Goal: Information Seeking & Learning: Learn about a topic

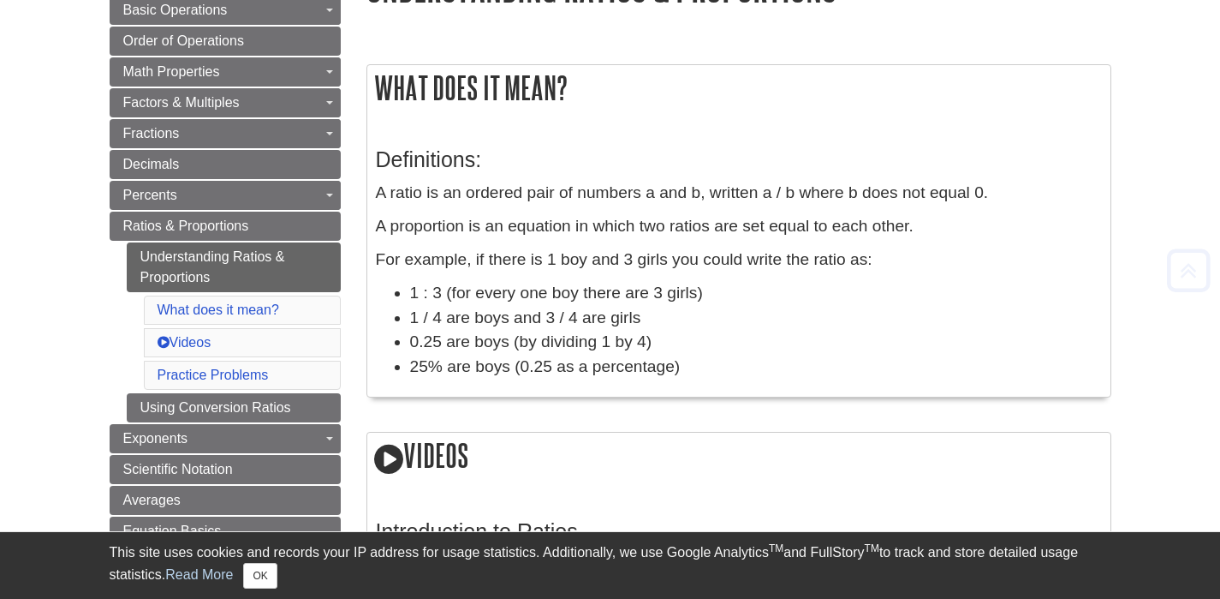
scroll to position [617, 0]
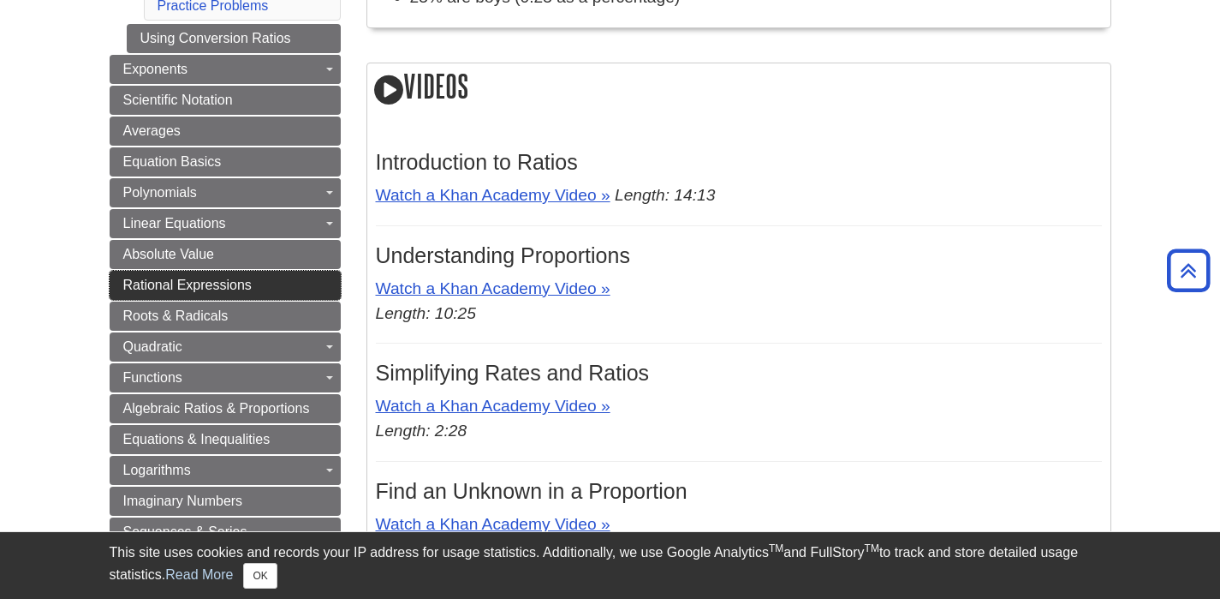
click at [286, 288] on link "Rational Expressions" at bounding box center [225, 285] width 231 height 29
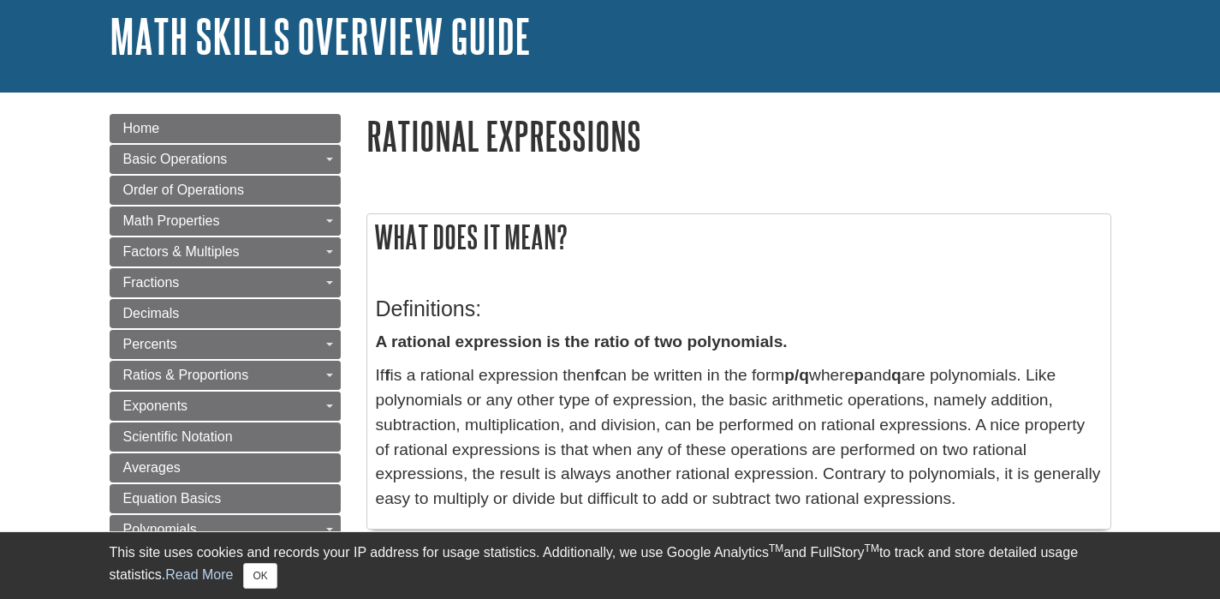
scroll to position [157, 0]
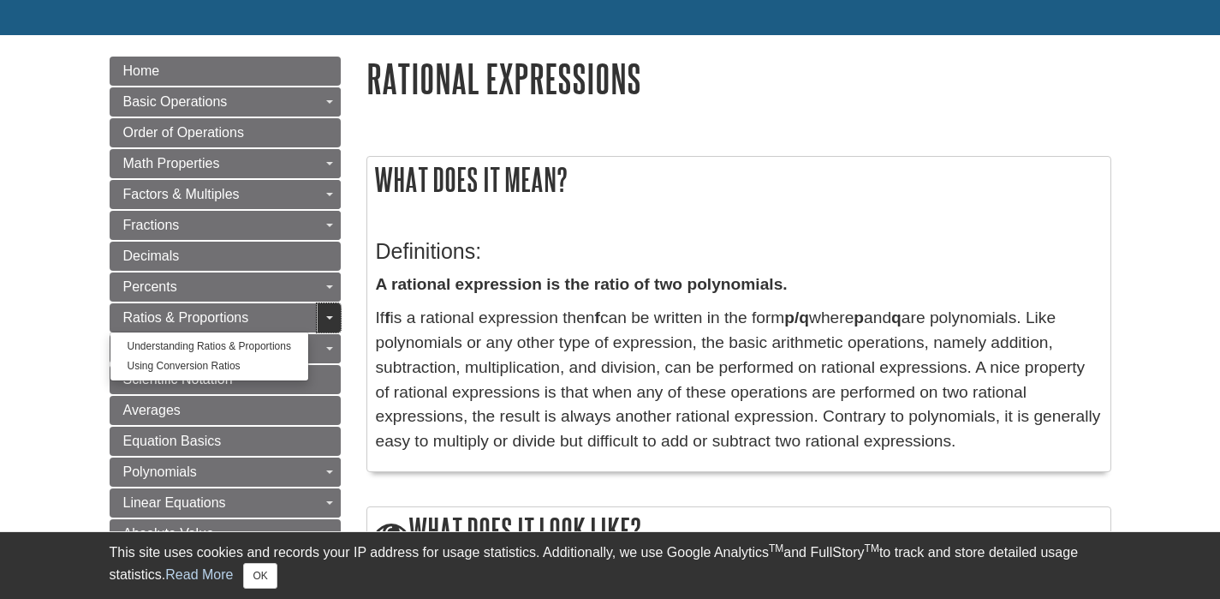
click at [334, 317] on link "Toggle Dropdown" at bounding box center [329, 317] width 24 height 29
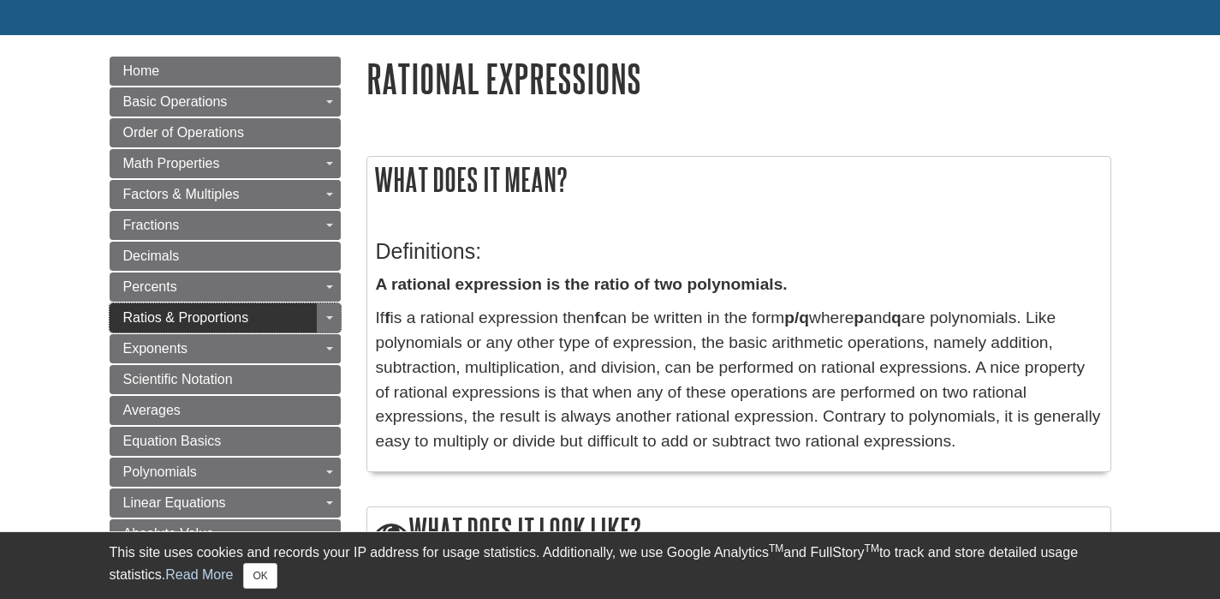
click at [271, 310] on link "Ratios & Proportions" at bounding box center [225, 317] width 231 height 29
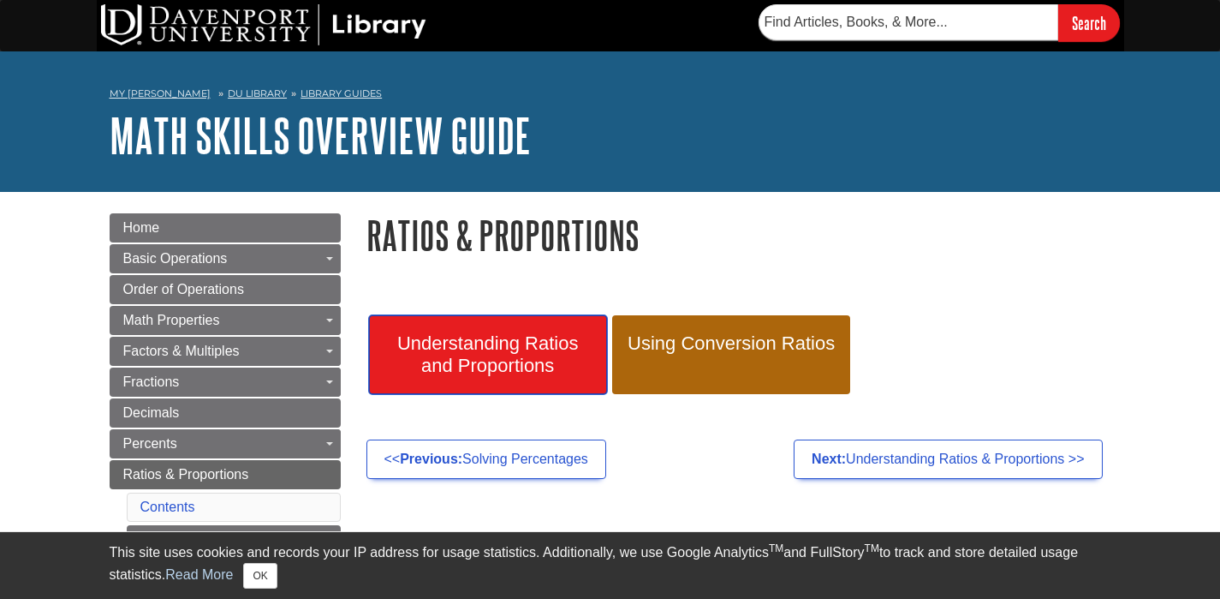
click at [527, 359] on span "Understanding Ratios and Proportions" at bounding box center [488, 354] width 212 height 45
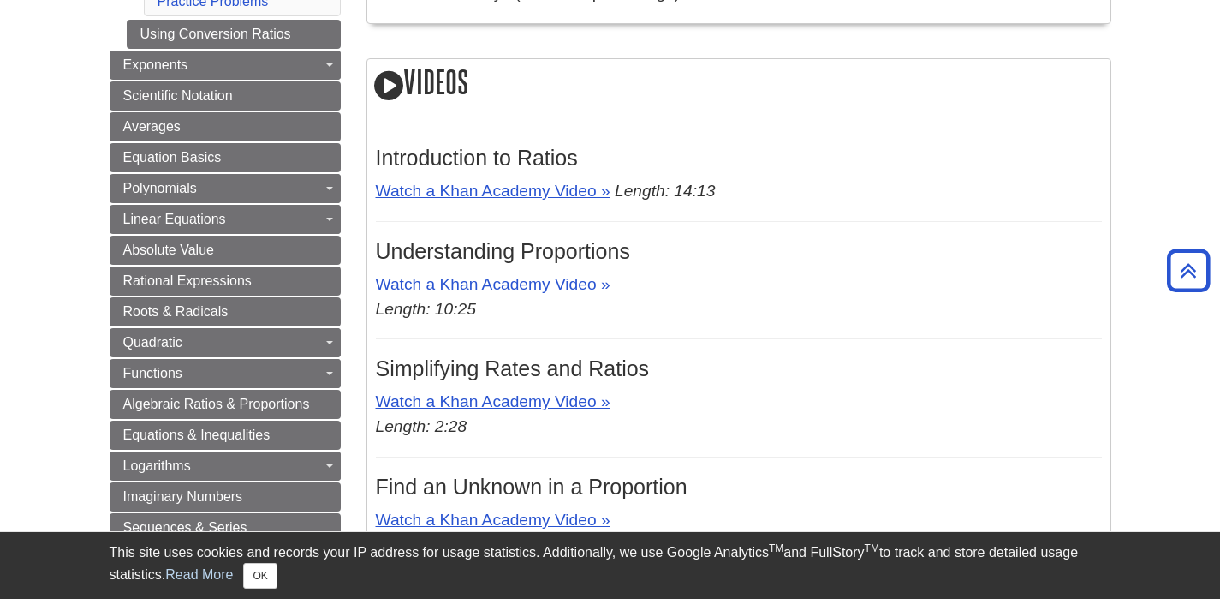
scroll to position [692, 0]
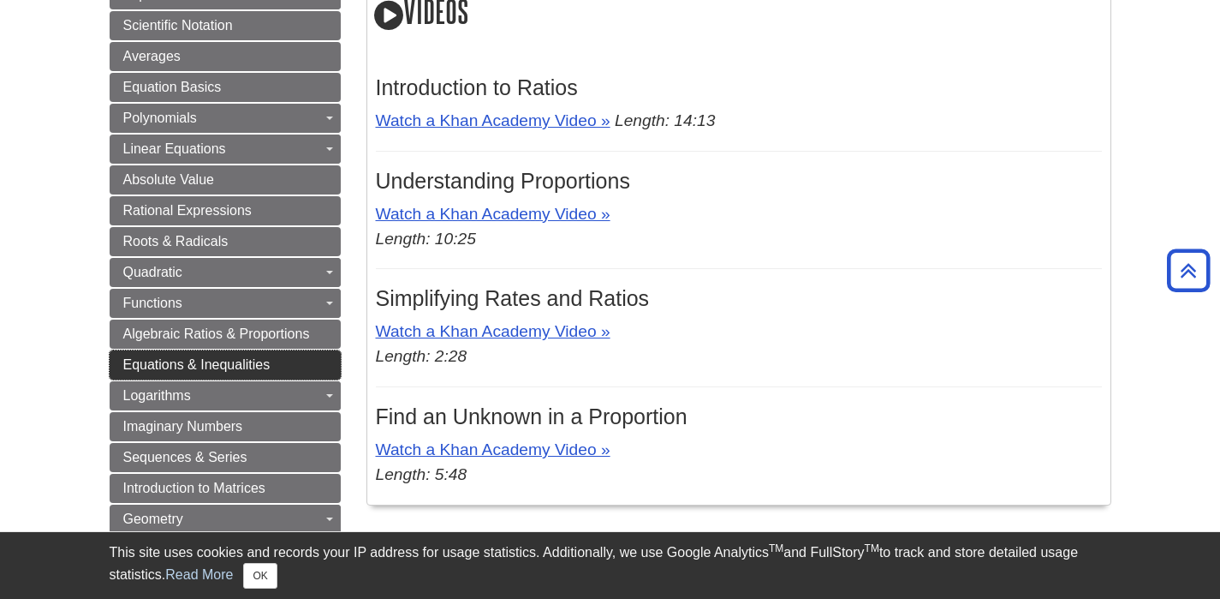
click at [291, 364] on link "Equations & Inequalities" at bounding box center [225, 364] width 231 height 29
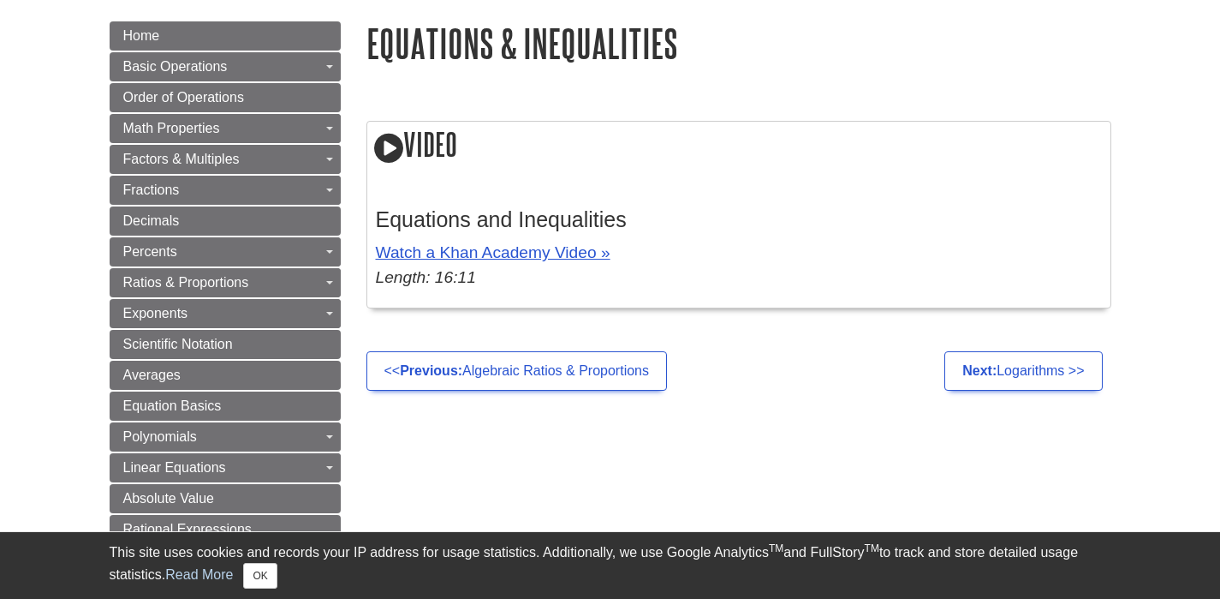
scroll to position [252, 0]
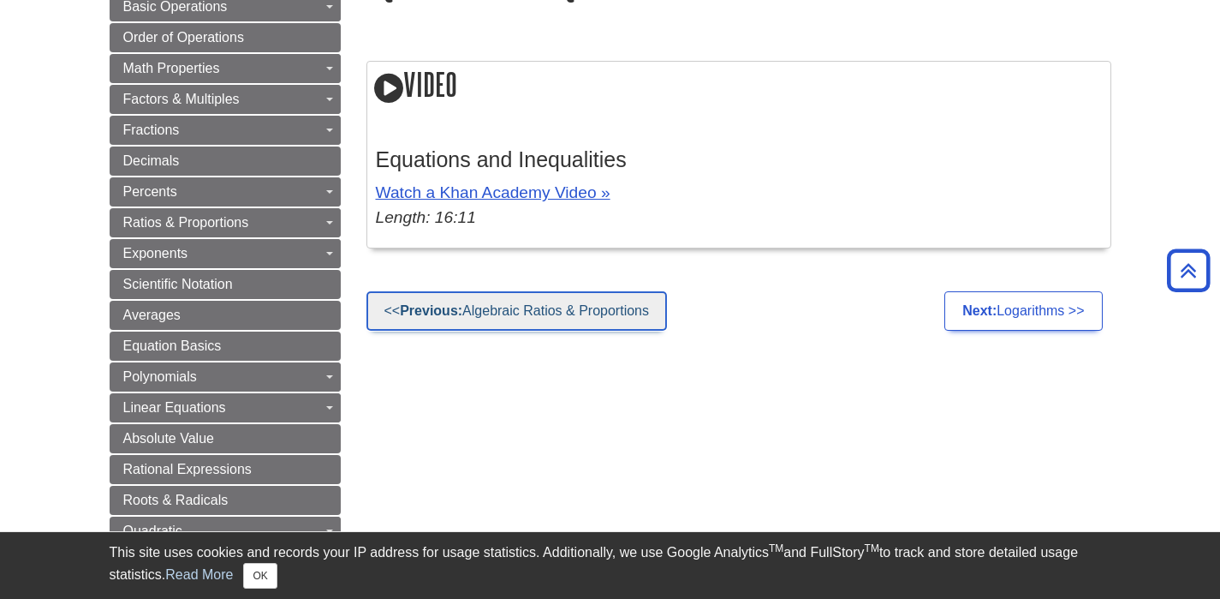
click at [502, 301] on link "<< Previous: Algebraic Ratios & Proportions" at bounding box center [517, 310] width 301 height 39
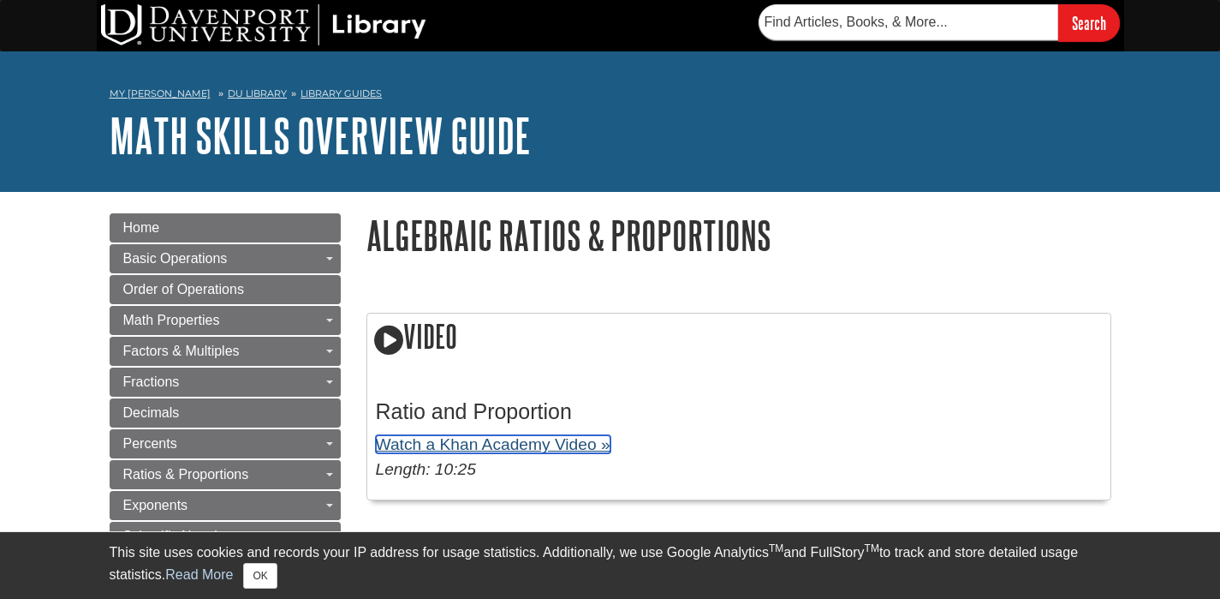
click at [441, 446] on link "Watch a Khan Academy Video »" at bounding box center [493, 444] width 235 height 18
